Goal: Transaction & Acquisition: Purchase product/service

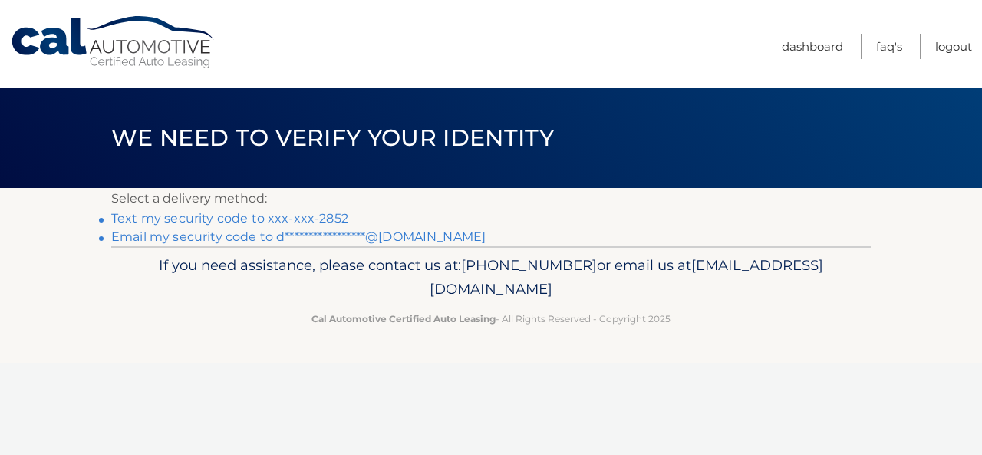
click at [306, 217] on link "Text my security code to xxx-xxx-2852" at bounding box center [229, 218] width 237 height 15
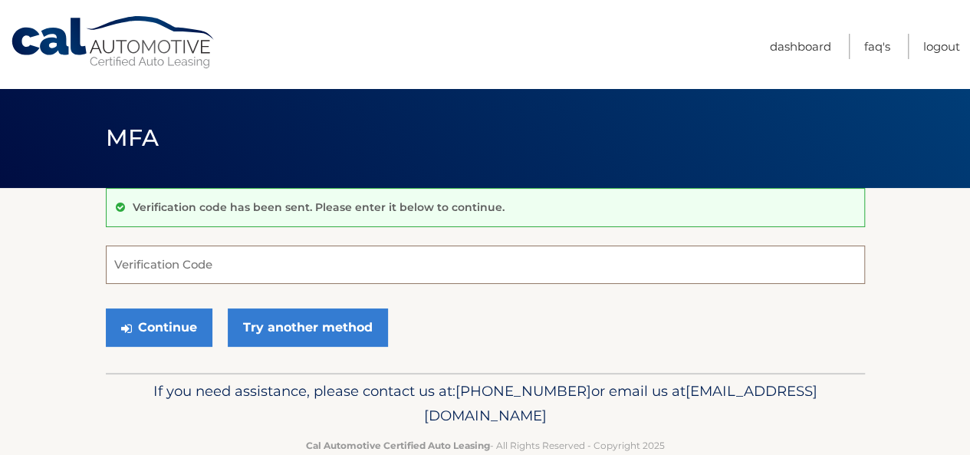
click at [249, 261] on input "Verification Code" at bounding box center [485, 264] width 759 height 38
type input "014872"
click at [106, 308] on button "Continue" at bounding box center [159, 327] width 107 height 38
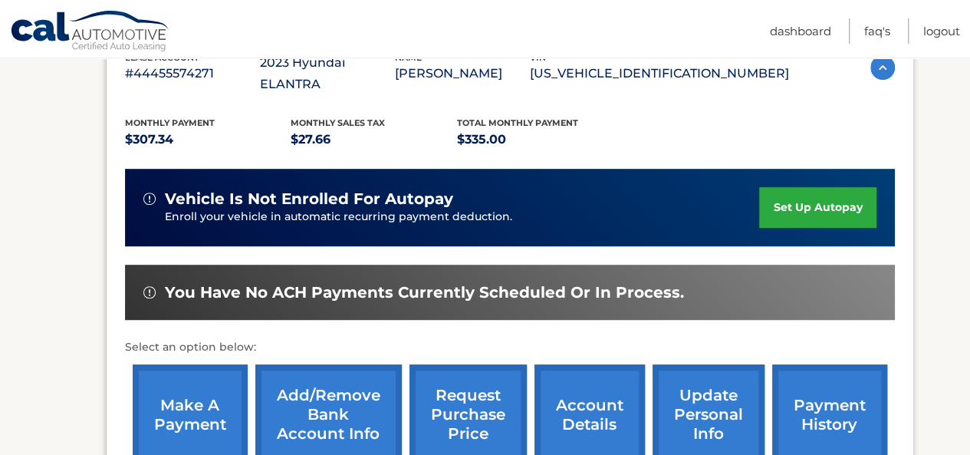
scroll to position [307, 0]
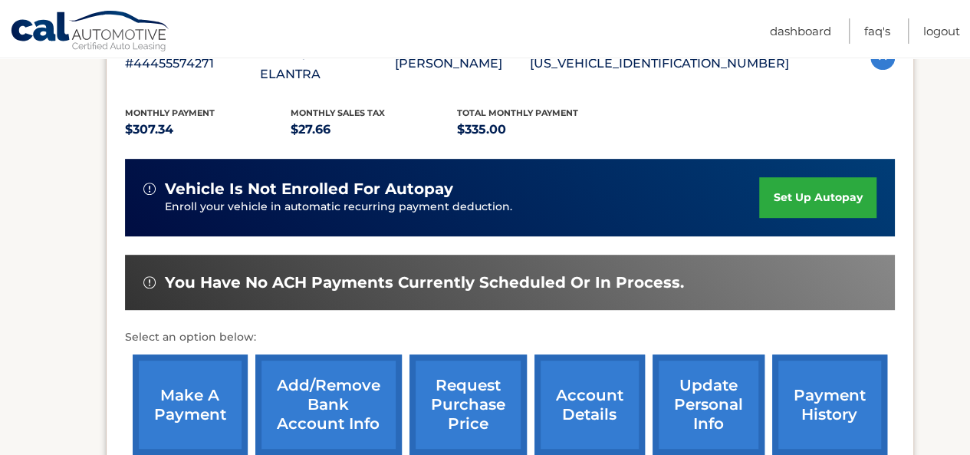
click at [174, 390] on link "make a payment" at bounding box center [190, 404] width 115 height 100
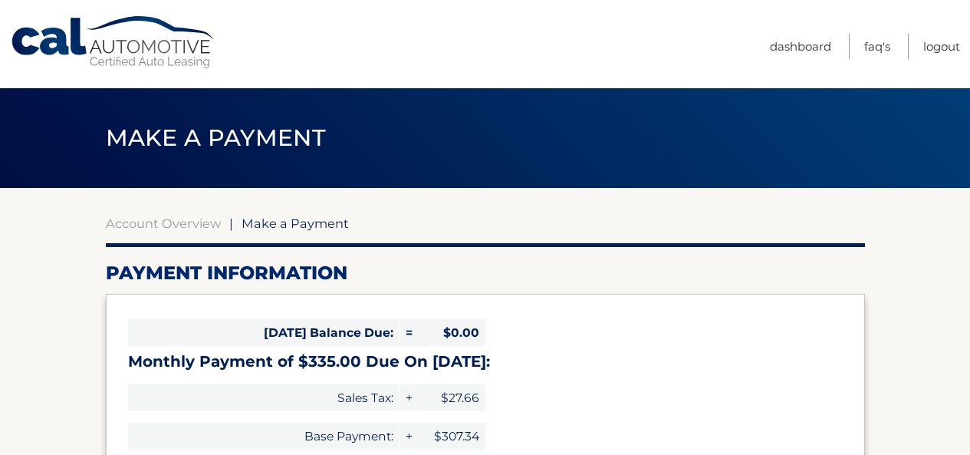
select select "MDdhYmRjYTMtOWQxNC00MmFlLTgwYTktMjEwNDQ2NTNhOWE2"
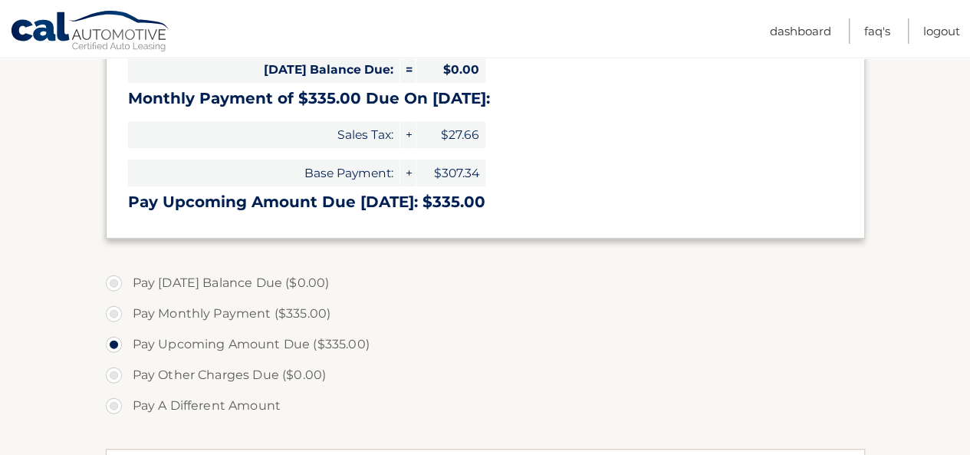
scroll to position [307, 0]
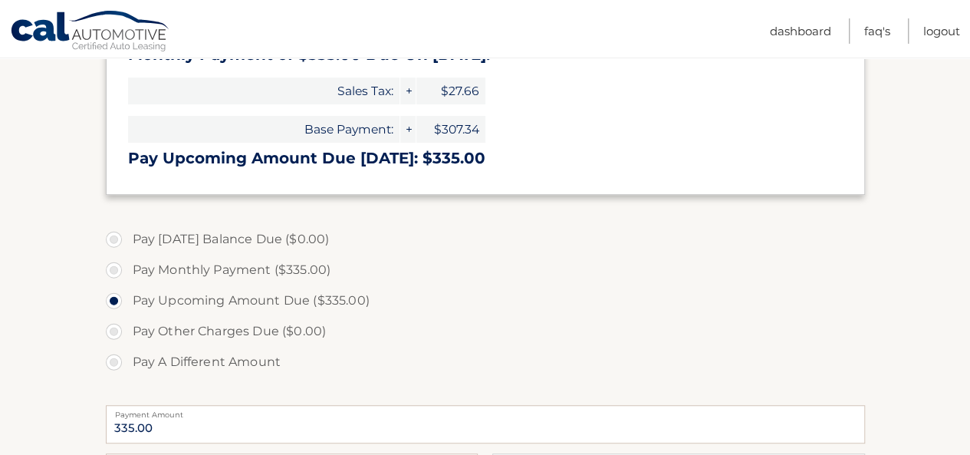
click at [132, 272] on label "Pay Monthly Payment ($335.00)" at bounding box center [485, 270] width 759 height 31
click at [127, 272] on input "Pay Monthly Payment ($335.00)" at bounding box center [119, 267] width 15 height 25
radio input "true"
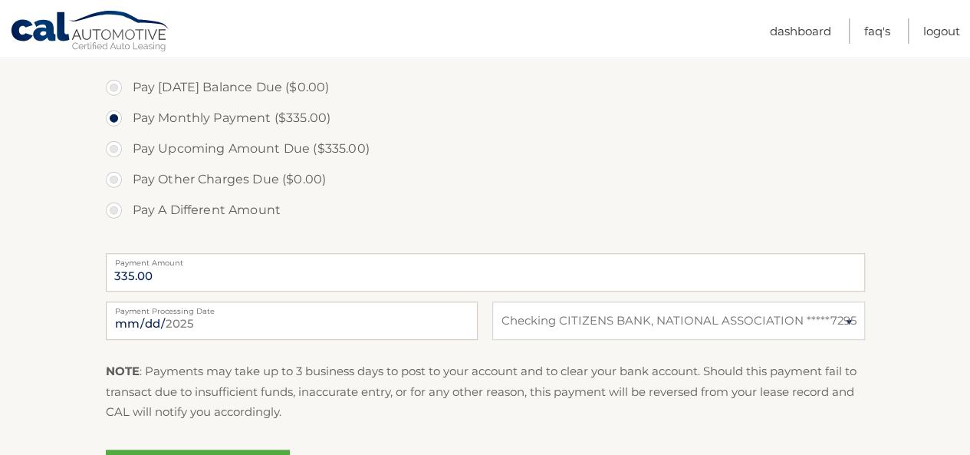
scroll to position [460, 0]
click at [417, 320] on input "[DATE]" at bounding box center [292, 319] width 372 height 38
type input "[DATE]"
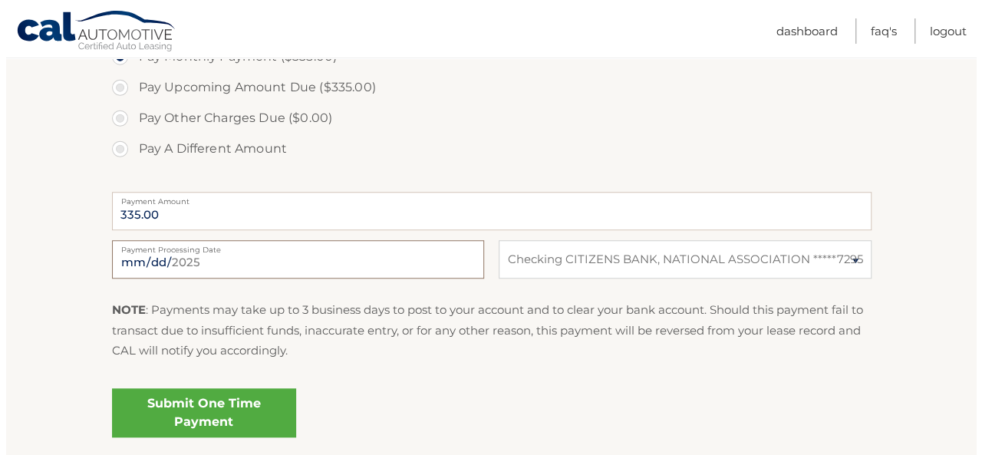
scroll to position [614, 0]
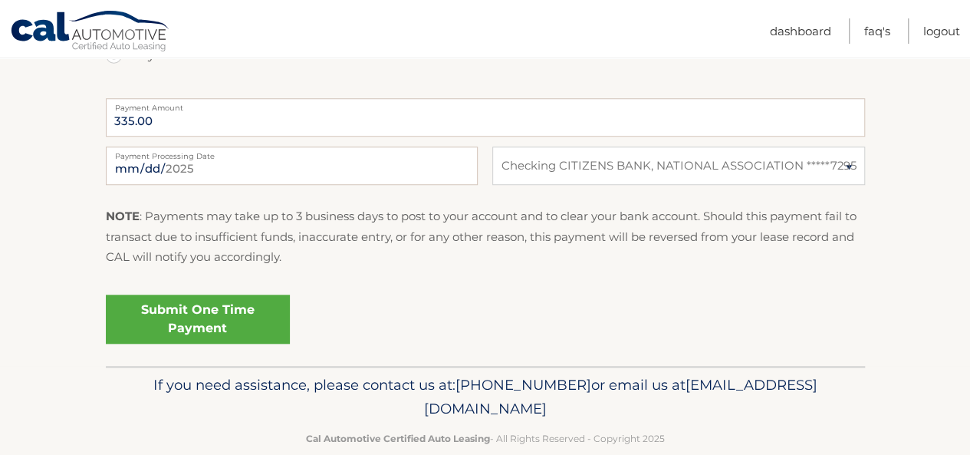
click at [235, 310] on link "Submit One Time Payment" at bounding box center [198, 319] width 184 height 49
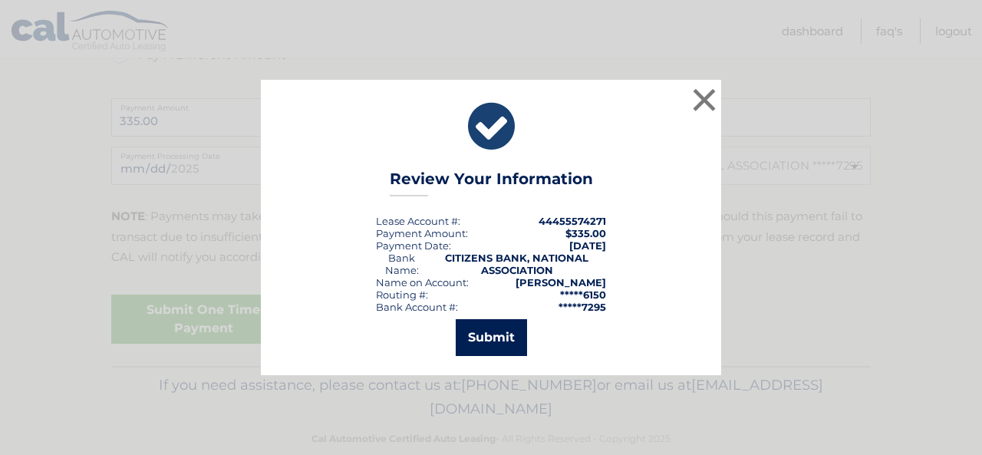
click at [482, 341] on button "Submit" at bounding box center [491, 337] width 71 height 37
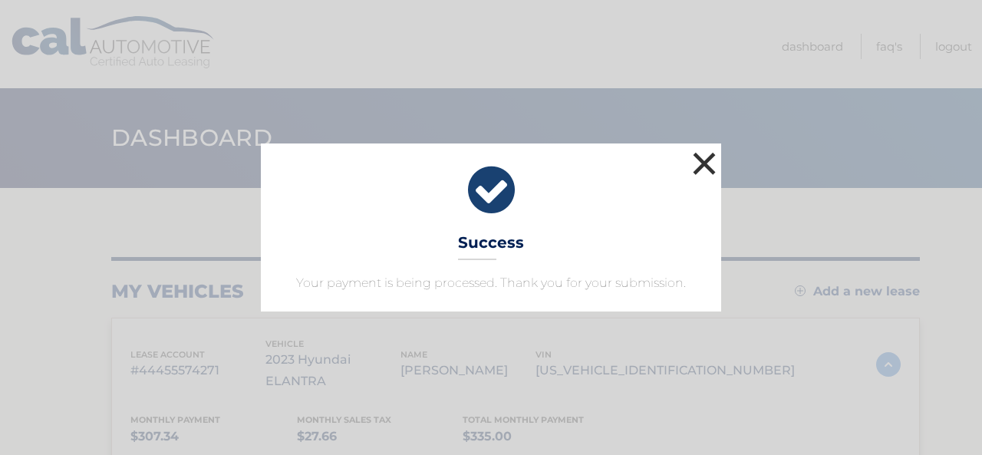
click at [701, 173] on button "×" at bounding box center [704, 163] width 31 height 31
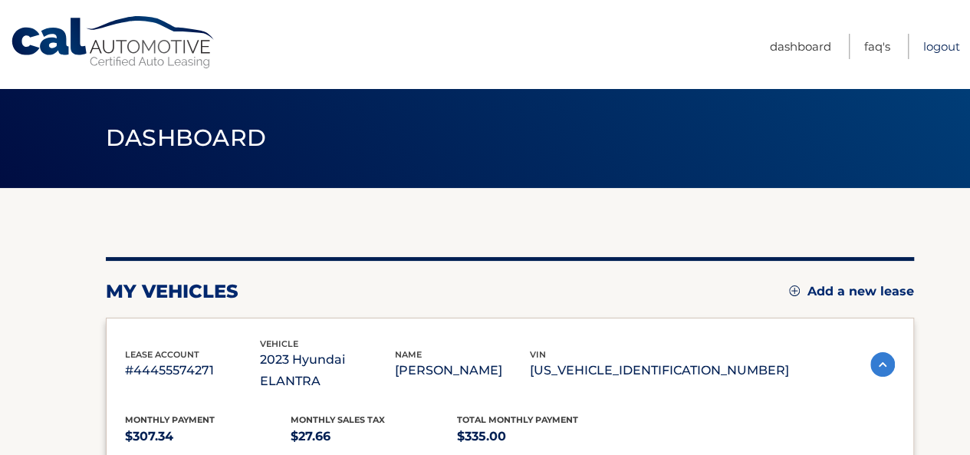
click at [954, 45] on link "Logout" at bounding box center [942, 46] width 37 height 25
